Goal: Task Accomplishment & Management: Use online tool/utility

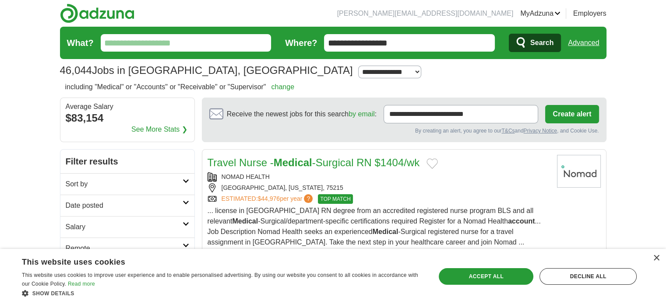
click at [124, 180] on h2 "Sort by" at bounding box center [124, 184] width 117 height 11
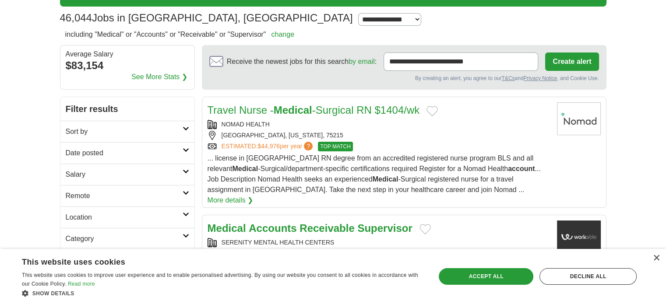
scroll to position [88, 0]
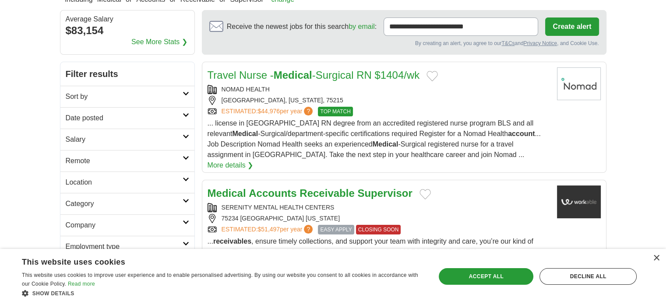
click at [161, 162] on h2 "Remote" at bounding box center [124, 161] width 117 height 11
click at [85, 182] on link "Remote jobs" at bounding box center [85, 181] width 39 height 7
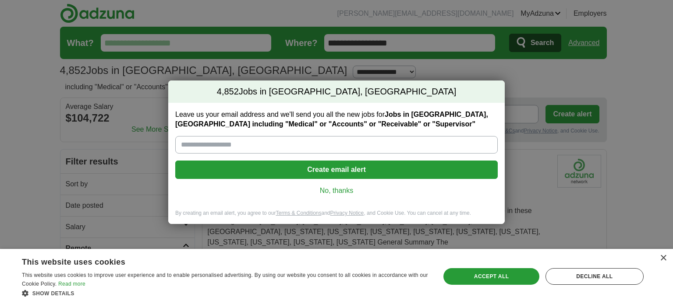
click at [339, 191] on link "No, thanks" at bounding box center [336, 191] width 308 height 10
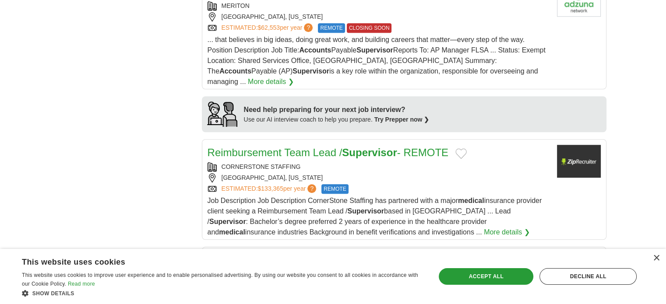
scroll to position [788, 0]
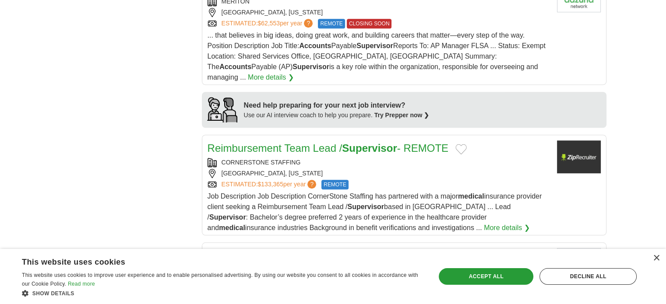
click at [409, 142] on link "Reimbursement Team Lead / Supervisor - REMOTE" at bounding box center [328, 148] width 241 height 12
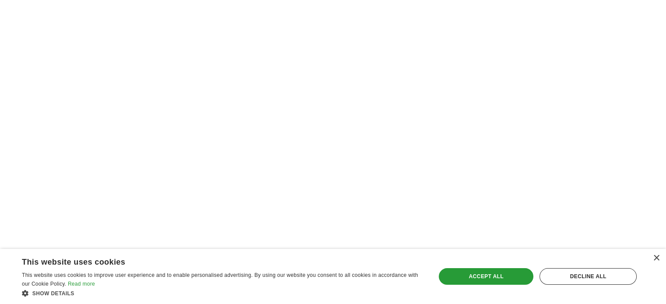
scroll to position [1445, 0]
